Goal: Task Accomplishment & Management: Use online tool/utility

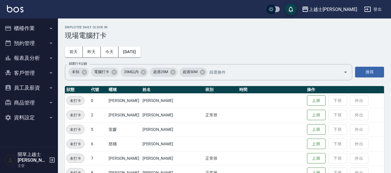
click at [33, 29] on button "櫃檯作業" at bounding box center [28, 28] width 53 height 15
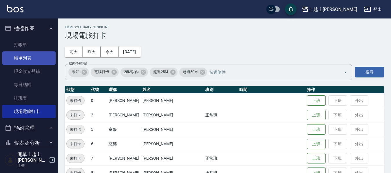
click at [30, 60] on link "帳單列表" at bounding box center [28, 58] width 53 height 13
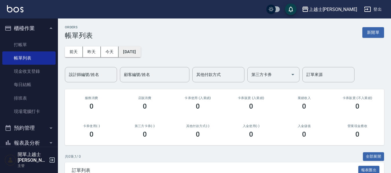
click at [136, 55] on button "[DATE]" at bounding box center [129, 52] width 22 height 11
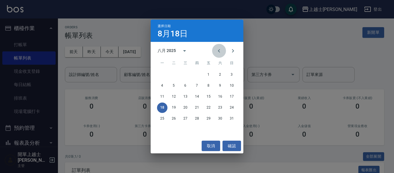
click at [223, 49] on button "Previous month" at bounding box center [219, 51] width 14 height 14
click at [174, 76] on button "1" at bounding box center [173, 75] width 10 height 10
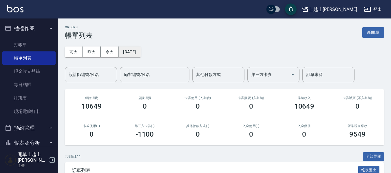
click at [131, 51] on button "[DATE]" at bounding box center [129, 52] width 22 height 11
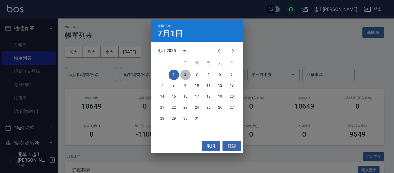
click at [188, 76] on button "2" at bounding box center [185, 75] width 10 height 10
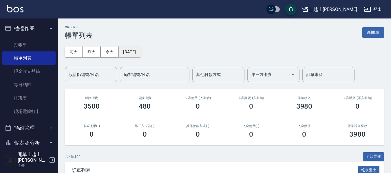
click at [136, 54] on button "[DATE]" at bounding box center [129, 52] width 22 height 11
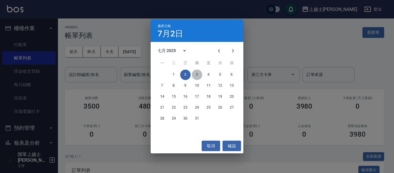
click at [200, 74] on button "3" at bounding box center [197, 75] width 10 height 10
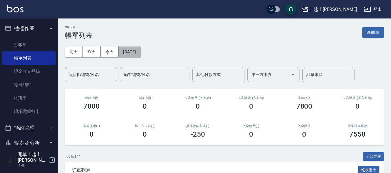
click at [139, 52] on button "[DATE]" at bounding box center [129, 52] width 22 height 11
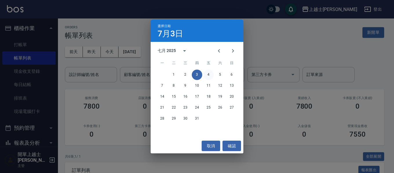
click at [207, 76] on button "4" at bounding box center [208, 75] width 10 height 10
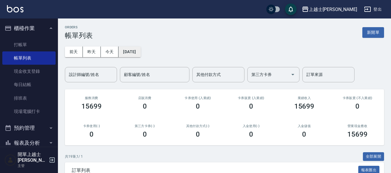
click at [139, 52] on button "[DATE]" at bounding box center [129, 52] width 22 height 11
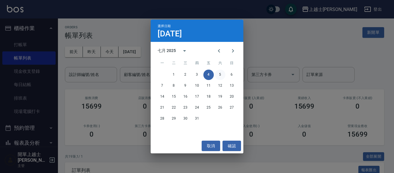
click at [216, 74] on button "5" at bounding box center [220, 75] width 10 height 10
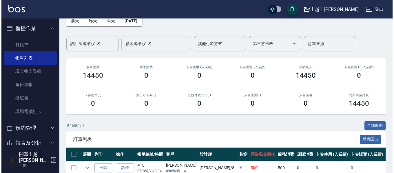
scroll to position [29, 0]
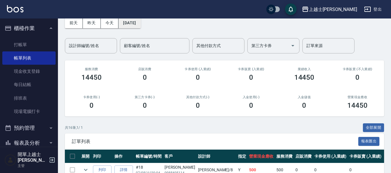
click at [137, 23] on button "[DATE]" at bounding box center [129, 23] width 22 height 11
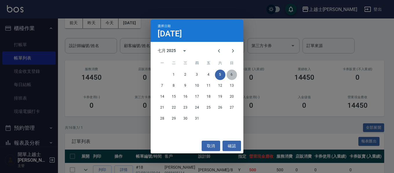
click at [232, 75] on button "6" at bounding box center [231, 75] width 10 height 10
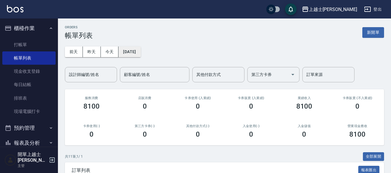
click at [133, 50] on button "[DATE]" at bounding box center [129, 52] width 22 height 11
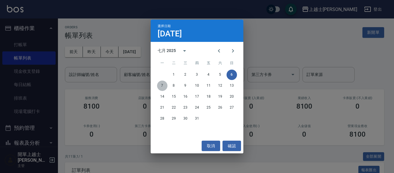
click at [161, 87] on button "7" at bounding box center [162, 86] width 10 height 10
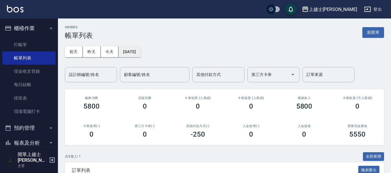
click at [140, 53] on button "[DATE]" at bounding box center [129, 52] width 22 height 11
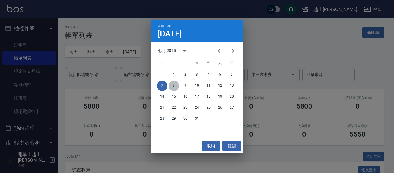
click at [176, 84] on button "8" at bounding box center [173, 86] width 10 height 10
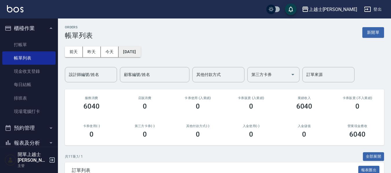
click at [140, 51] on button "[DATE]" at bounding box center [129, 52] width 22 height 11
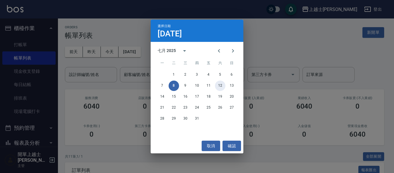
click at [223, 91] on div "7 8 9 10 11 12 13" at bounding box center [196, 86] width 93 height 10
click at [222, 86] on button "12" at bounding box center [220, 86] width 10 height 10
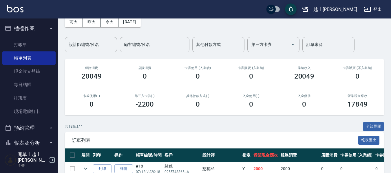
scroll to position [58, 0]
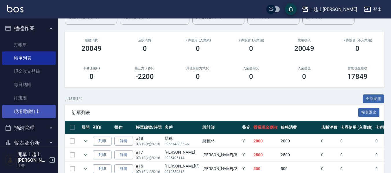
click at [31, 109] on link "現場電腦打卡" at bounding box center [28, 111] width 53 height 13
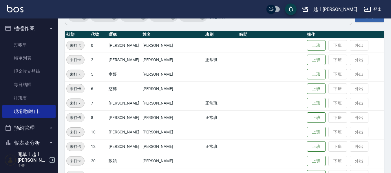
scroll to position [58, 0]
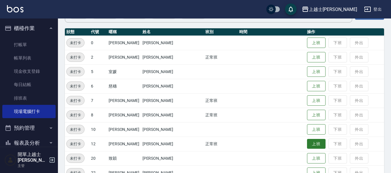
click at [307, 144] on button "上班" at bounding box center [316, 144] width 19 height 10
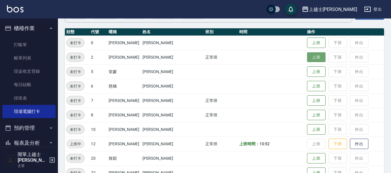
click at [307, 59] on button "上班" at bounding box center [316, 57] width 19 height 10
